Goal: Check status: Check status

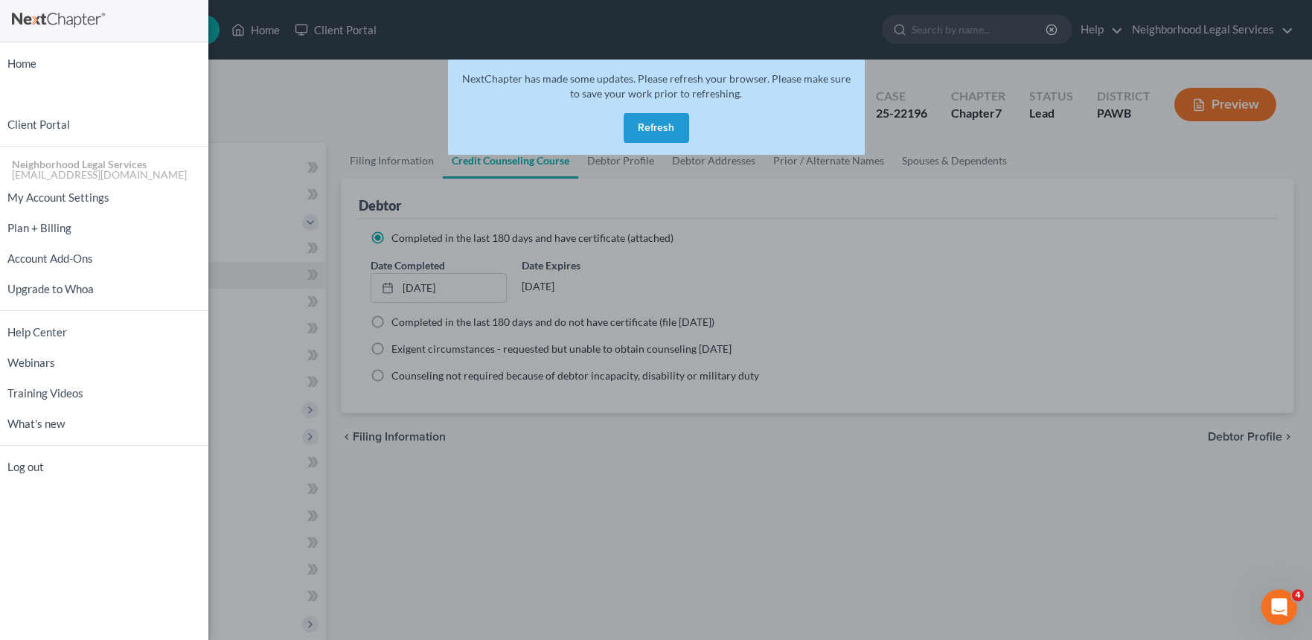
click at [664, 115] on button "Refresh" at bounding box center [655, 128] width 65 height 30
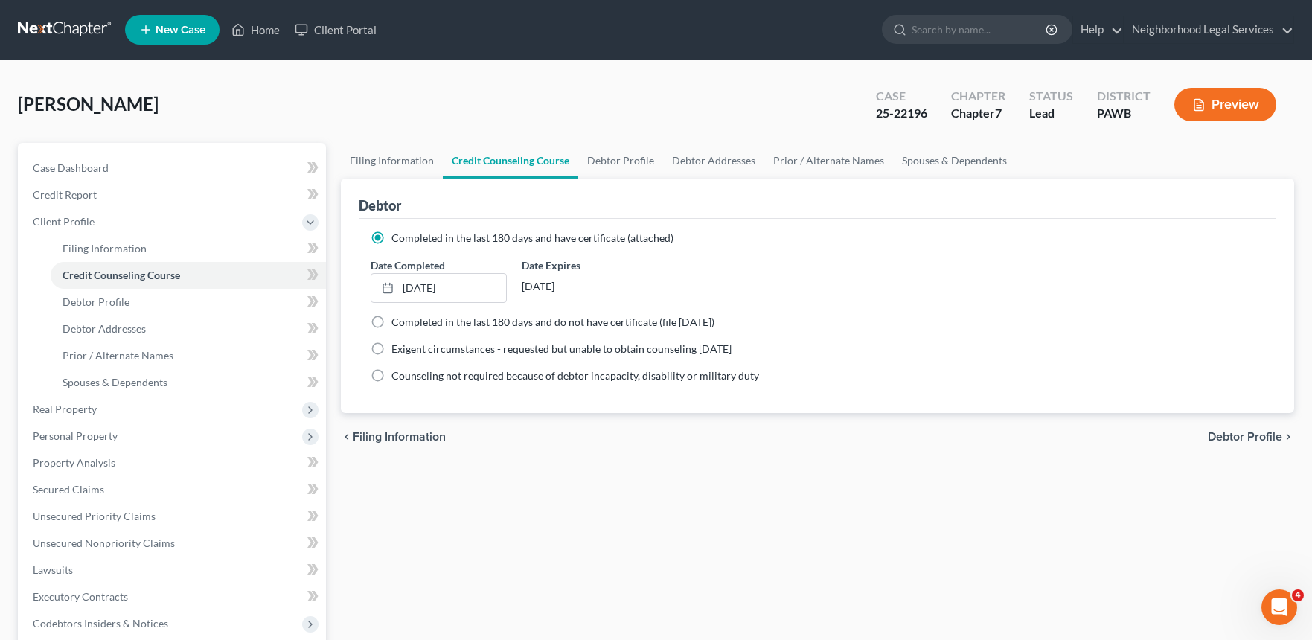
click at [911, 515] on div "Filing Information Credit Counseling Course Debtor Profile Debtor Addresses Pri…" at bounding box center [817, 519] width 968 height 752
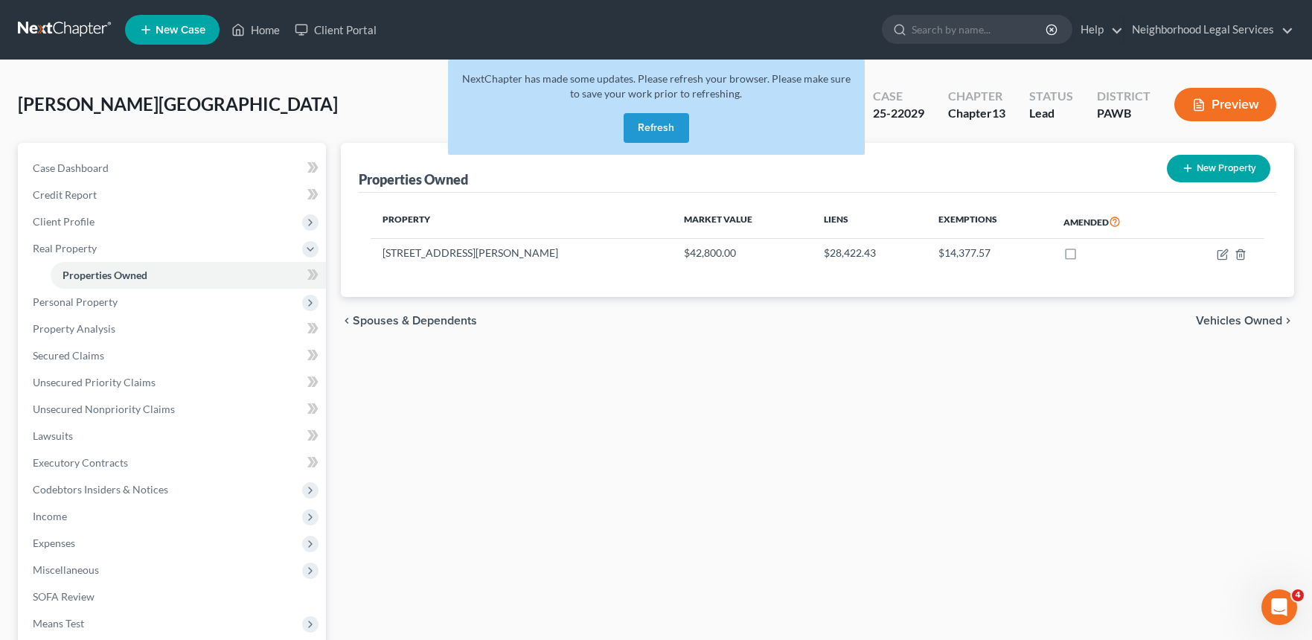
click at [661, 136] on button "Refresh" at bounding box center [655, 128] width 65 height 30
